Goal: Check status

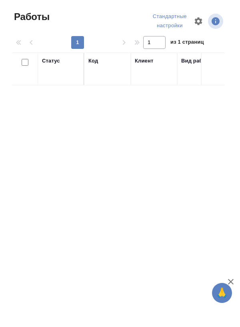
click at [61, 77] on div "Статус" at bounding box center [61, 69] width 38 height 24
click at [61, 76] on div "Статус" at bounding box center [61, 69] width 38 height 24
click at [59, 64] on div "Статус" at bounding box center [51, 61] width 18 height 8
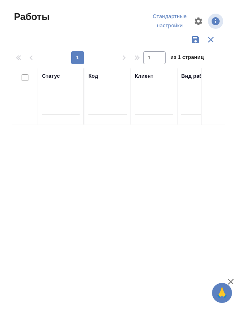
click at [57, 76] on div "Статус" at bounding box center [51, 76] width 18 height 8
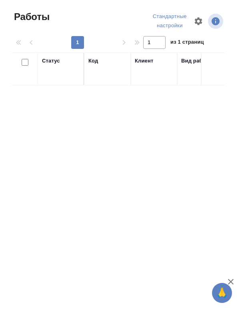
click at [63, 76] on div "Статус" at bounding box center [61, 69] width 38 height 24
click at [61, 78] on div "Статус" at bounding box center [61, 69] width 38 height 24
click at [62, 77] on div "Статус" at bounding box center [61, 69] width 38 height 24
click at [62, 72] on div "Статус" at bounding box center [61, 69] width 38 height 24
click at [64, 71] on div "Статус" at bounding box center [61, 69] width 38 height 24
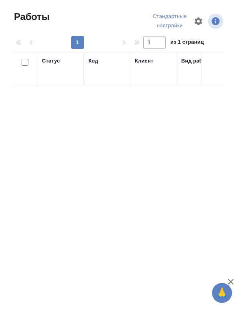
click at [64, 62] on div "Статус" at bounding box center [61, 61] width 38 height 8
click at [32, 17] on span "Работы" at bounding box center [31, 16] width 38 height 13
click at [60, 76] on div "Статус" at bounding box center [61, 69] width 38 height 24
click at [22, 41] on div "1 1 из 1 страниц" at bounding box center [121, 42] width 219 height 13
click at [40, 16] on span "Работы" at bounding box center [31, 16] width 38 height 13
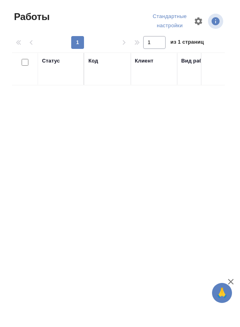
click at [26, 21] on span "Работы" at bounding box center [31, 16] width 38 height 13
click at [31, 16] on span "Работы" at bounding box center [31, 16] width 38 height 13
click at [216, 22] on icon "button" at bounding box center [216, 21] width 10 height 10
click at [148, 77] on div "Клиент" at bounding box center [154, 69] width 38 height 24
click at [60, 86] on div "Статус Код Клиент Вид работ Вид услуги Языковая пара Подразделение Проектная ко…" at bounding box center [100, 196] width 176 height 288
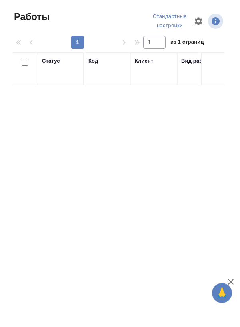
click at [57, 76] on div "Статус" at bounding box center [61, 69] width 38 height 24
click at [59, 73] on div "Статус" at bounding box center [61, 69] width 38 height 24
click at [55, 80] on div "Статус" at bounding box center [61, 69] width 38 height 24
click at [50, 59] on div "Статус" at bounding box center [51, 61] width 18 height 8
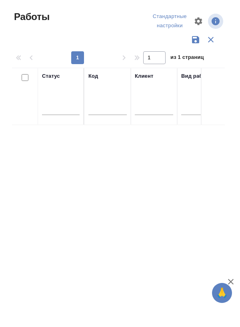
click at [57, 78] on div "Статус" at bounding box center [51, 76] width 18 height 8
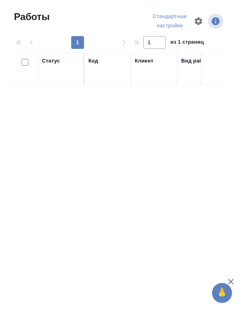
click at [63, 74] on div "Статус" at bounding box center [61, 69] width 38 height 24
click at [24, 23] on span "Работы" at bounding box center [31, 16] width 38 height 13
click at [22, 47] on div "1 1 из 1 страниц" at bounding box center [121, 42] width 219 height 13
click at [30, 20] on span "Работы" at bounding box center [31, 16] width 38 height 13
click at [33, 16] on span "Работы" at bounding box center [31, 16] width 38 height 13
